Goal: Information Seeking & Learning: Compare options

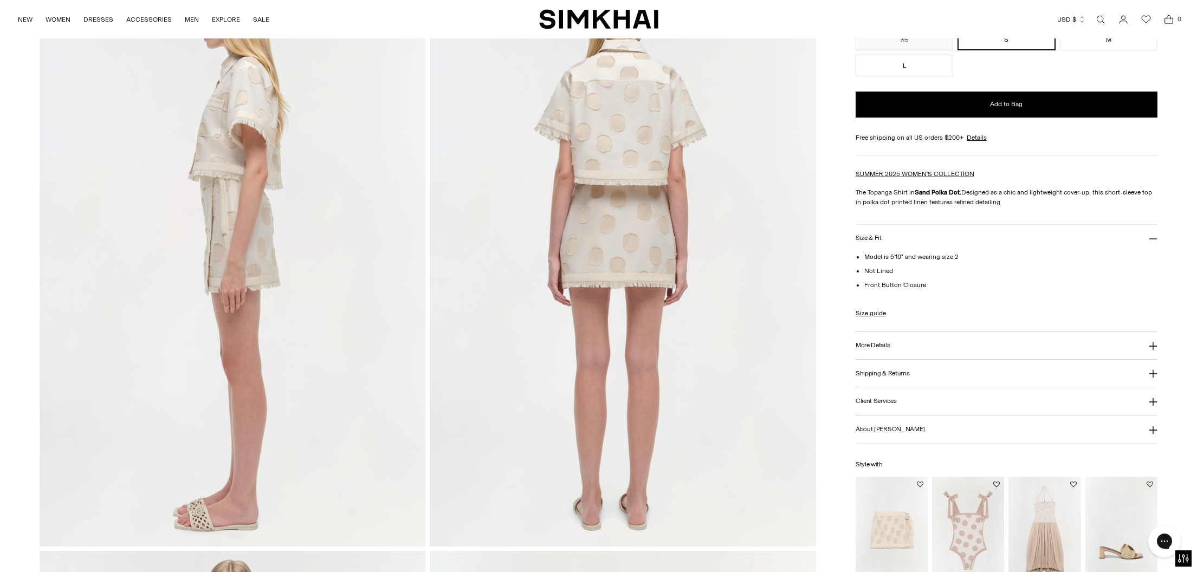
scroll to position [971, 0]
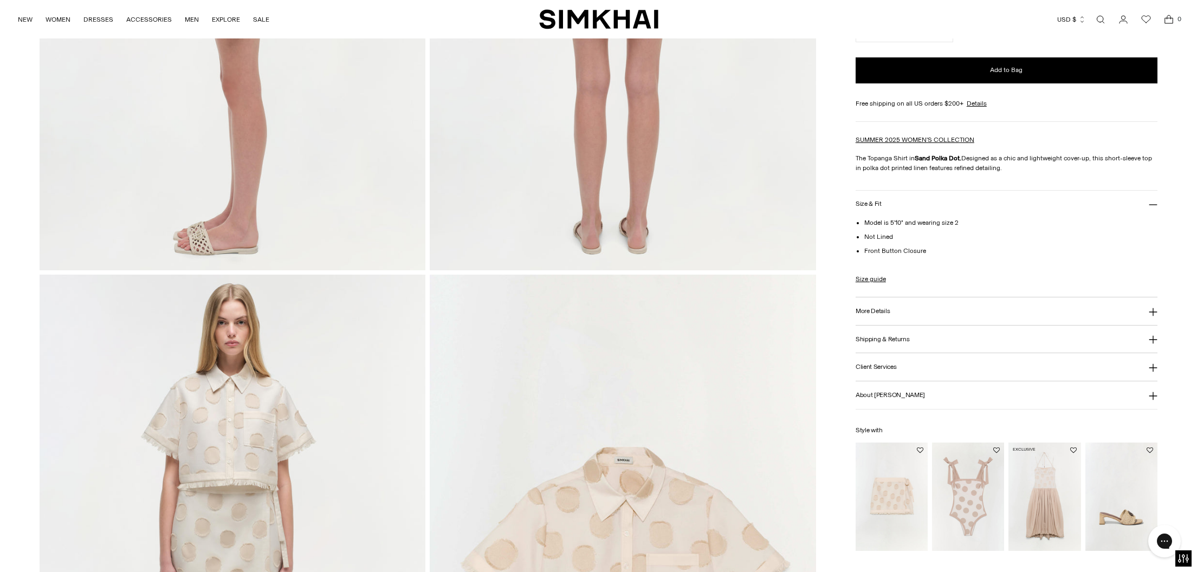
drag, startPoint x: 1049, startPoint y: 496, endPoint x: 1043, endPoint y: 498, distance: 6.7
click at [0, 0] on img "Pfeiffer Midi Dress" at bounding box center [0, 0] width 0 height 0
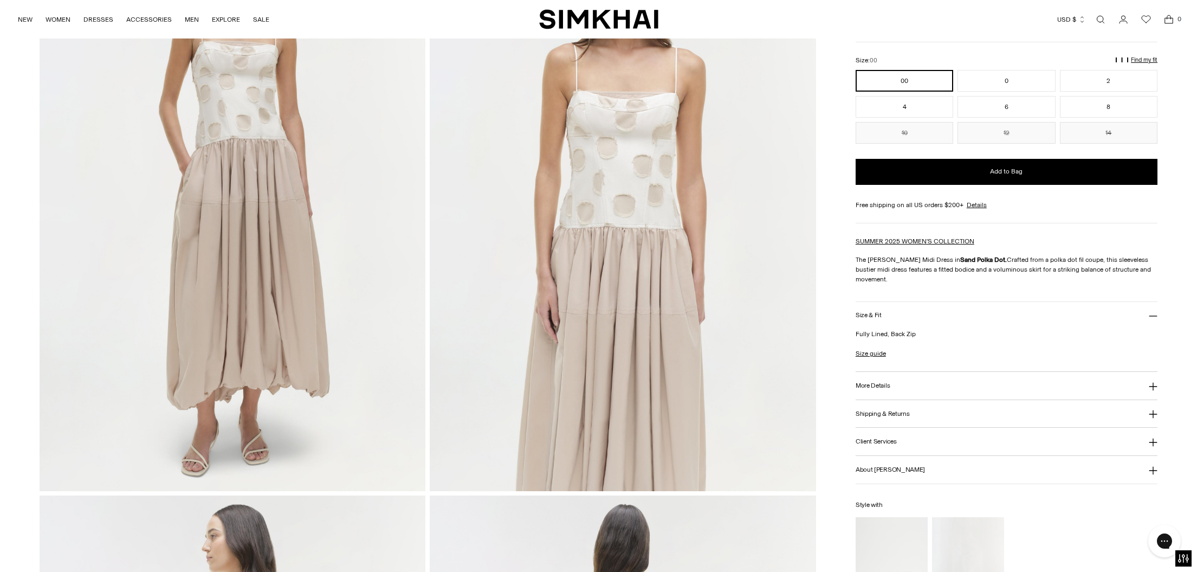
scroll to position [310, 0]
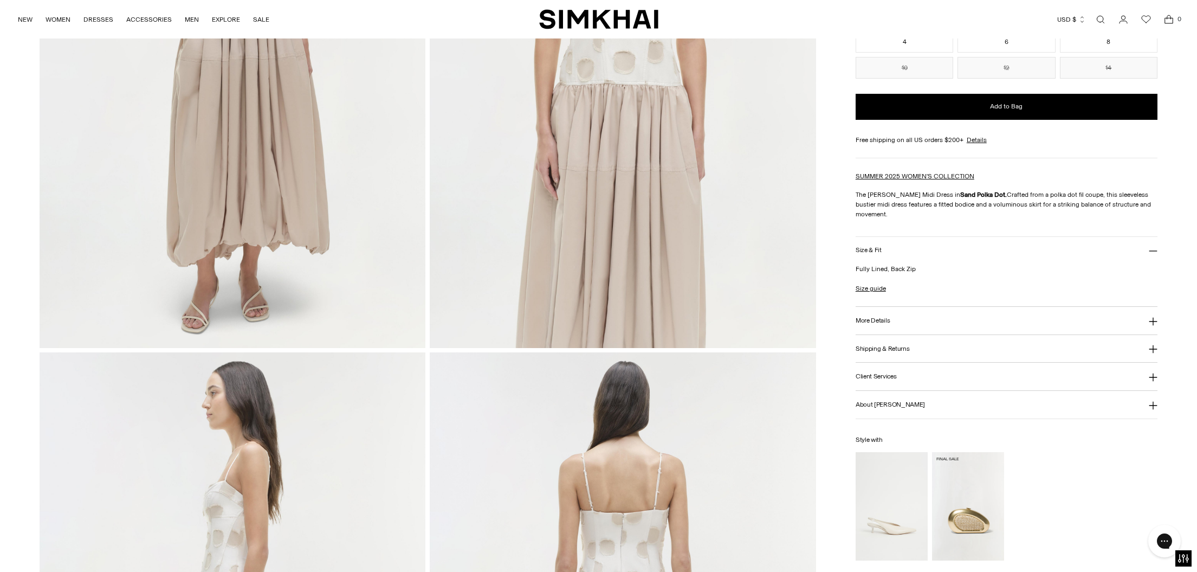
click at [0, 0] on img "Luna Raffia Clutch" at bounding box center [0, 0] width 0 height 0
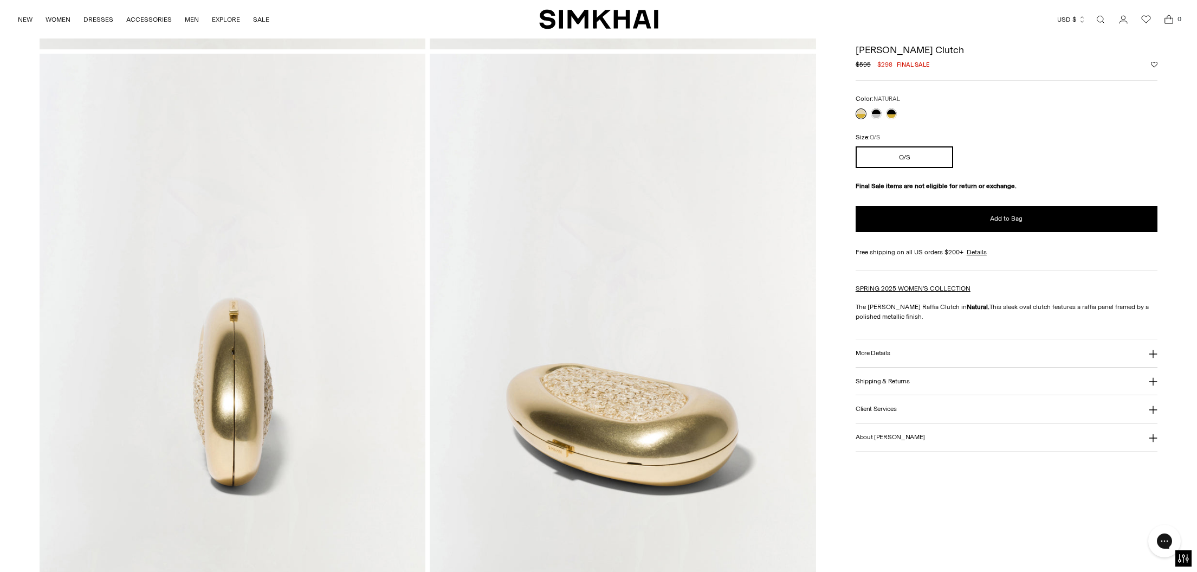
scroll to position [653, 0]
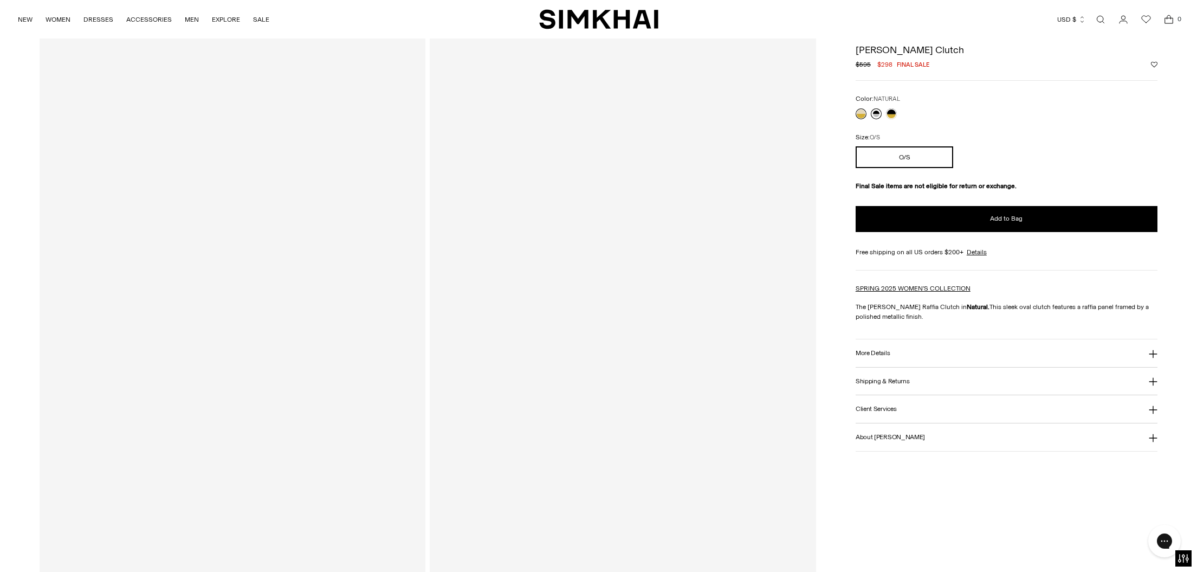
click at [877, 115] on link at bounding box center [876, 113] width 11 height 11
